Goal: Transaction & Acquisition: Purchase product/service

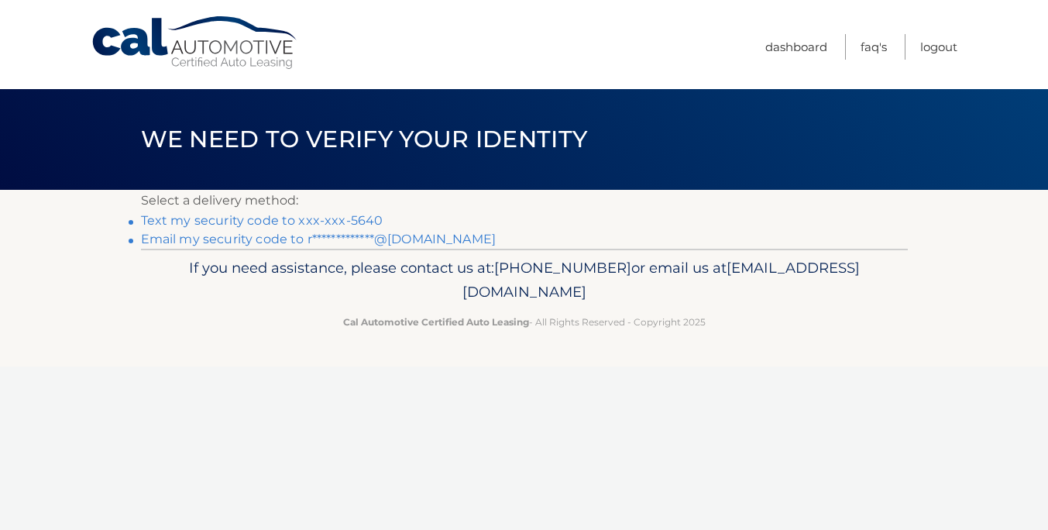
click at [316, 213] on link "Text my security code to xxx-xxx-5640" at bounding box center [262, 220] width 242 height 15
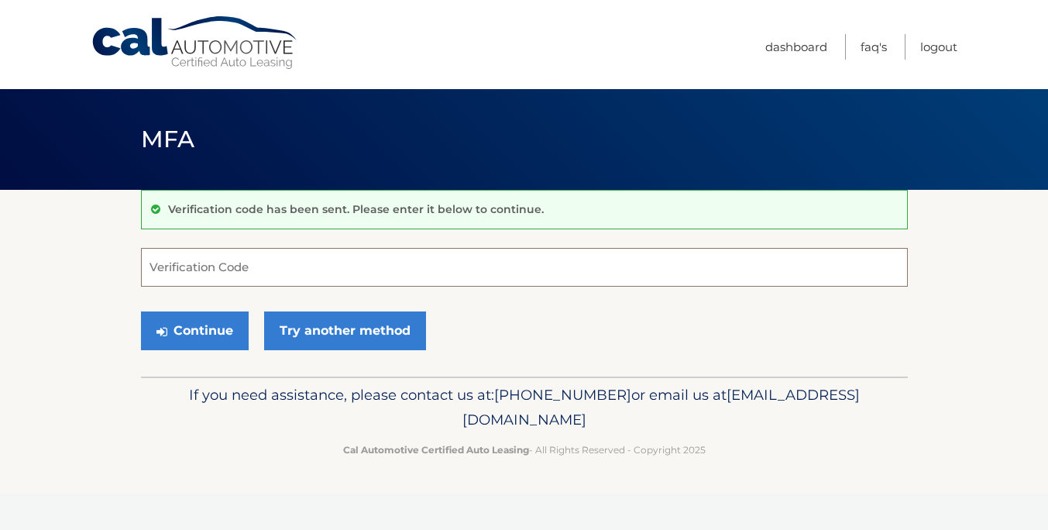
click at [256, 248] on input "Verification Code" at bounding box center [524, 267] width 767 height 39
click at [249, 266] on input "Verification Code" at bounding box center [524, 267] width 767 height 39
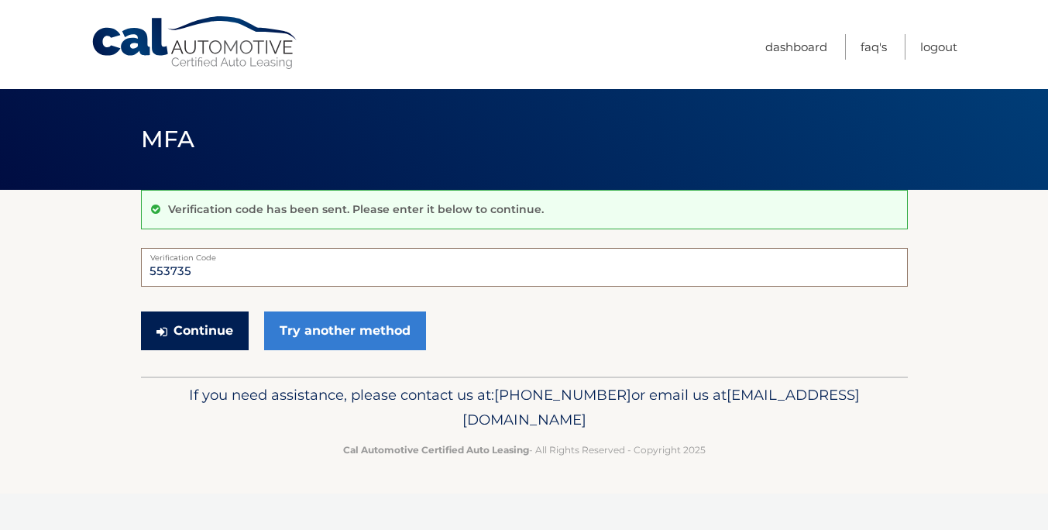
type input "553735"
click at [224, 338] on button "Continue" at bounding box center [195, 330] width 108 height 39
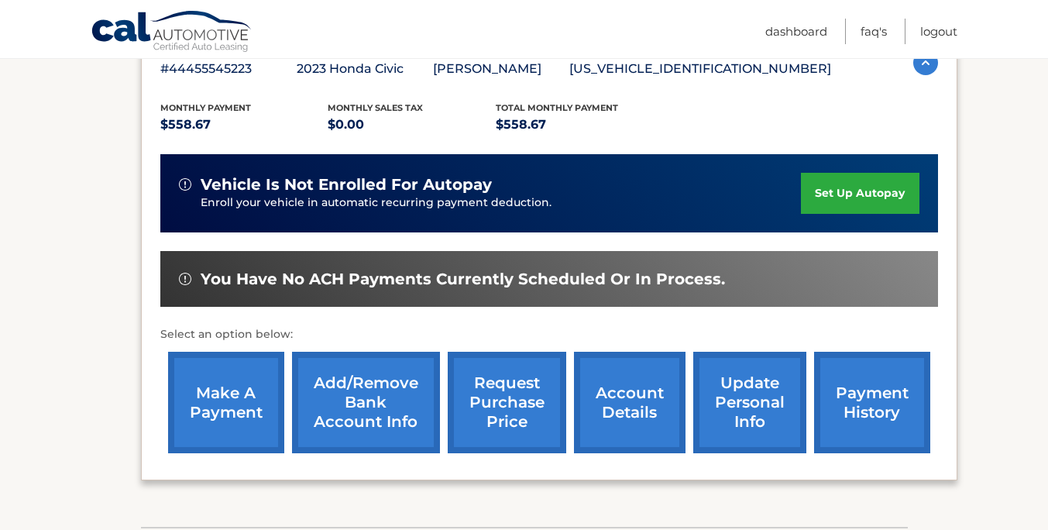
scroll to position [314, 0]
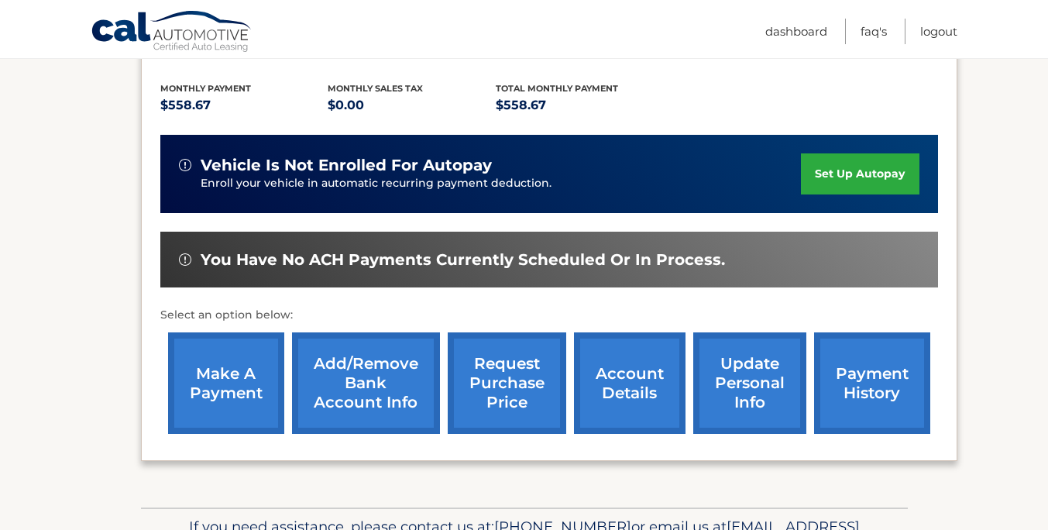
click at [225, 370] on link "make a payment" at bounding box center [226, 382] width 116 height 101
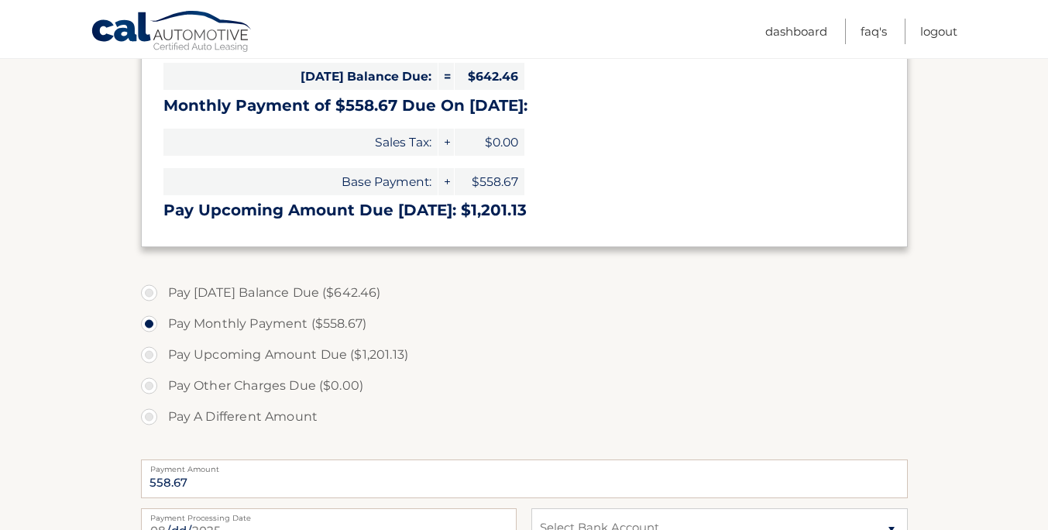
scroll to position [485, 0]
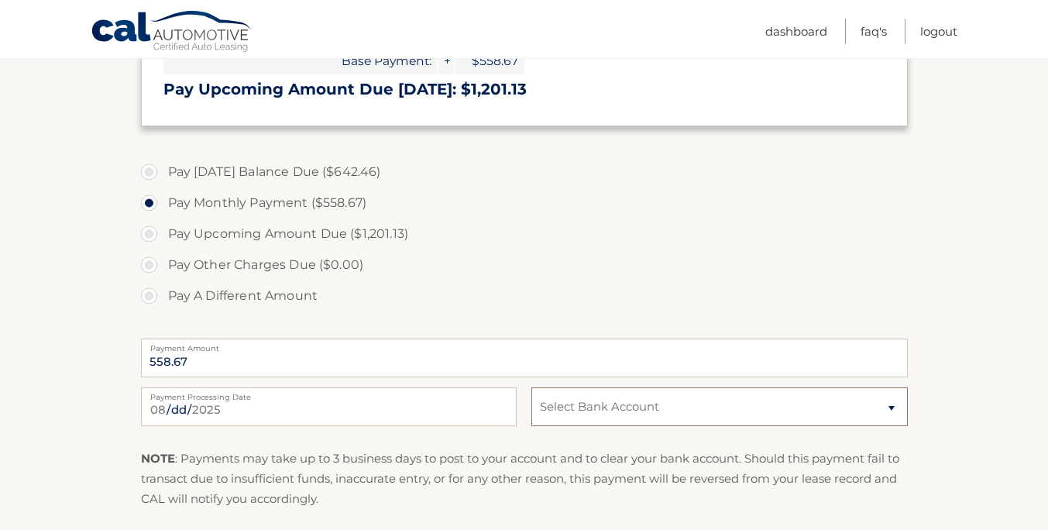
click at [626, 416] on select "Select Bank Account Checking JPMORGAN CHASE BANK, NA *****3621 Checking CAPITAL…" at bounding box center [719, 406] width 376 height 39
click at [484, 273] on label "Pay Other Charges Due ($0.00)" at bounding box center [524, 264] width 767 height 31
click at [569, 406] on select "Select Bank Account Checking JPMORGAN CHASE BANK, NA *****3621 Checking CAPITAL…" at bounding box center [719, 406] width 376 height 39
select select "NDU5ZGExZjgtODcxYi00NWY5LTkwYTEtMDhjMDJkMjNjYTYz"
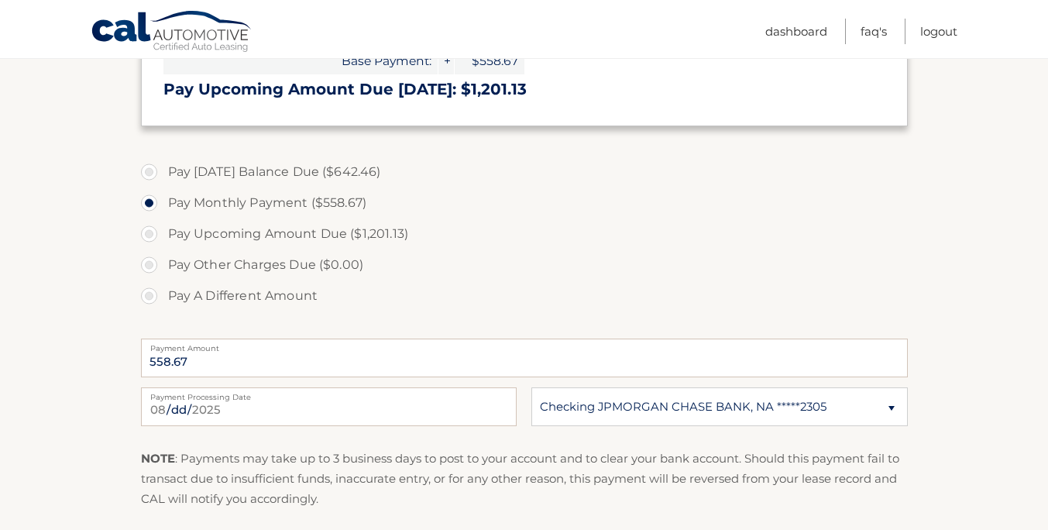
click at [565, 455] on p "NOTE : Payments may take up to 3 business days to post to your account and to c…" at bounding box center [524, 478] width 767 height 61
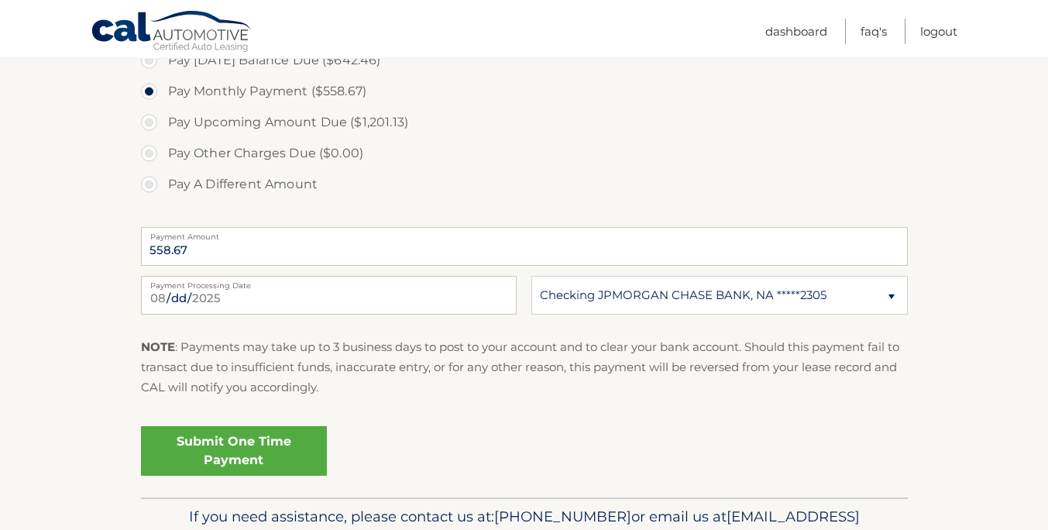
scroll to position [623, 0]
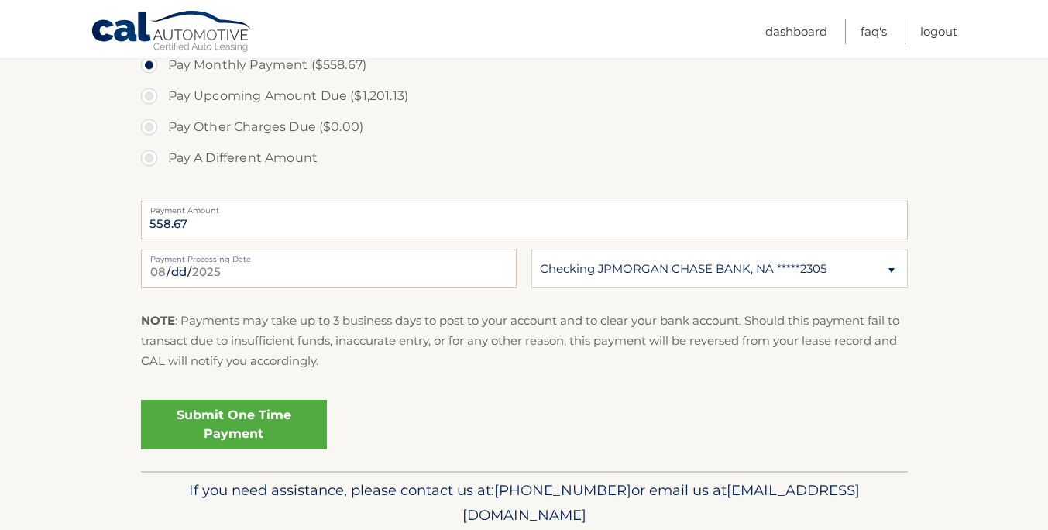
click at [280, 429] on link "Submit One Time Payment" at bounding box center [234, 425] width 186 height 50
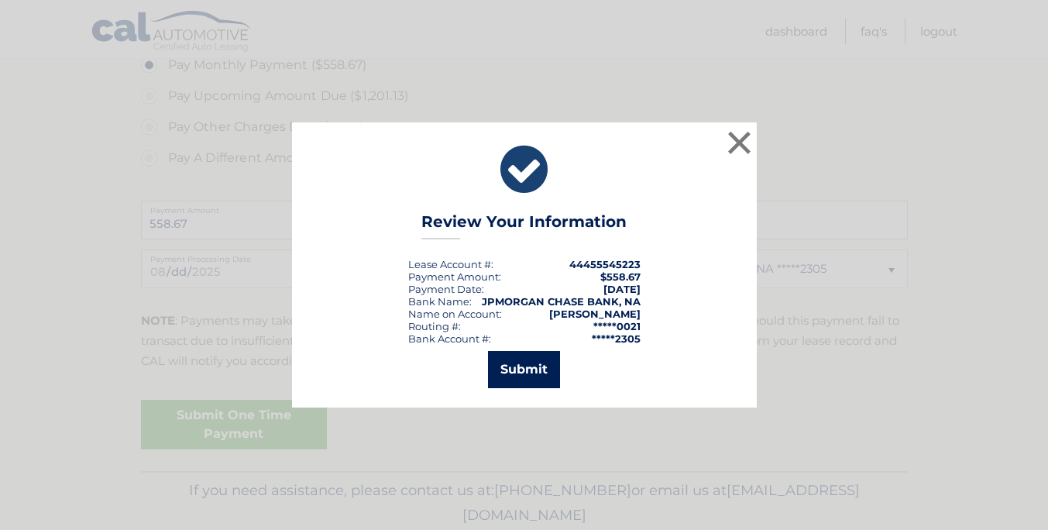
click at [520, 367] on button "Submit" at bounding box center [524, 369] width 72 height 37
